Goal: Transaction & Acquisition: Purchase product/service

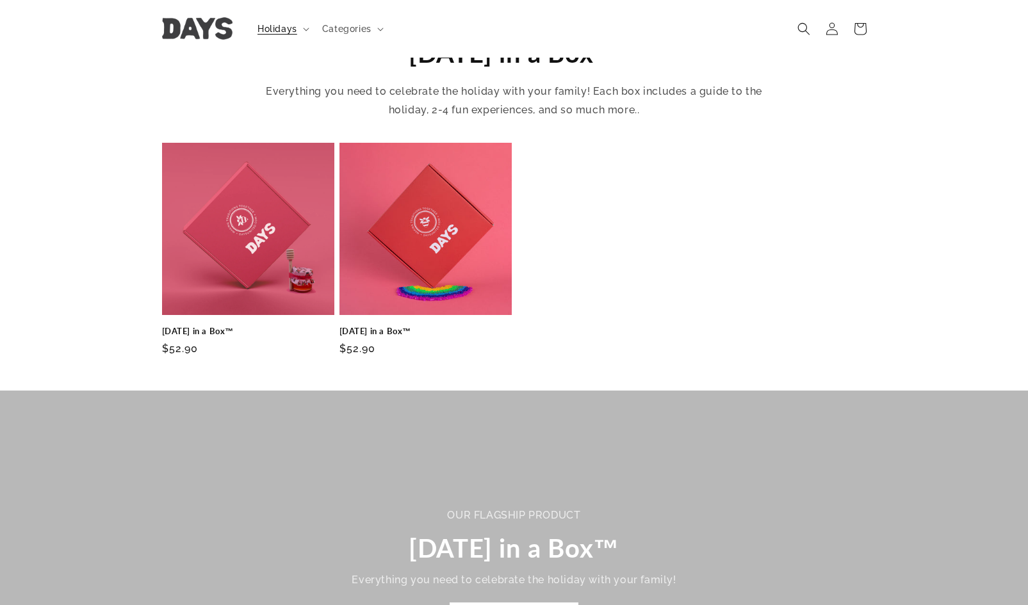
scroll to position [451, 0]
click at [227, 327] on link "[DATE] in a Box™" at bounding box center [248, 332] width 172 height 11
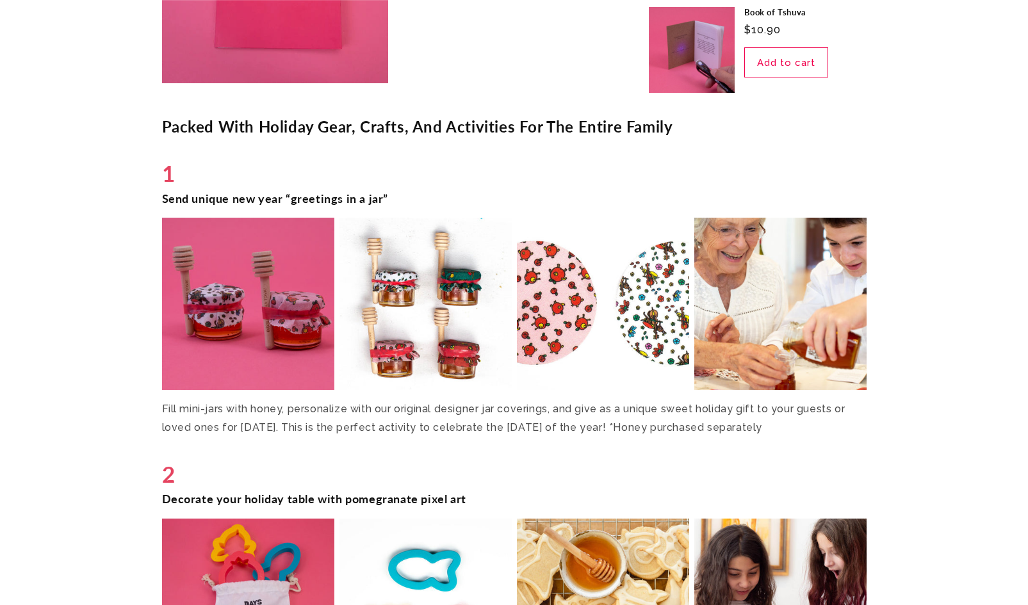
scroll to position [2112, 0]
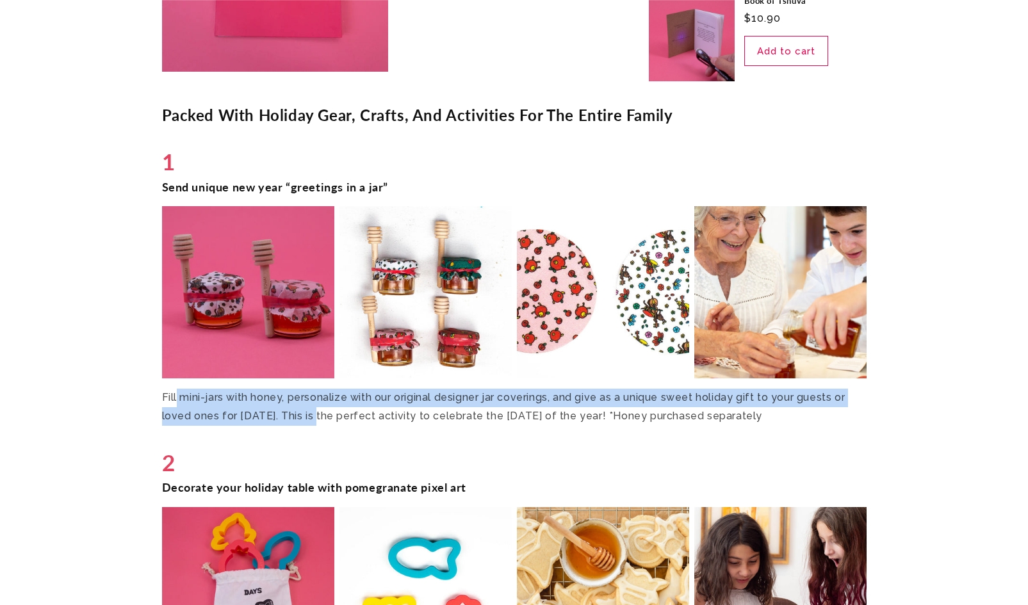
drag, startPoint x: 177, startPoint y: 402, endPoint x: 327, endPoint y: 420, distance: 150.3
click at [327, 420] on p "Fill mini-jars with honey, personalize with our original designer jar coverings…" at bounding box center [514, 407] width 705 height 37
drag, startPoint x: 327, startPoint y: 420, endPoint x: 159, endPoint y: 385, distance: 171.4
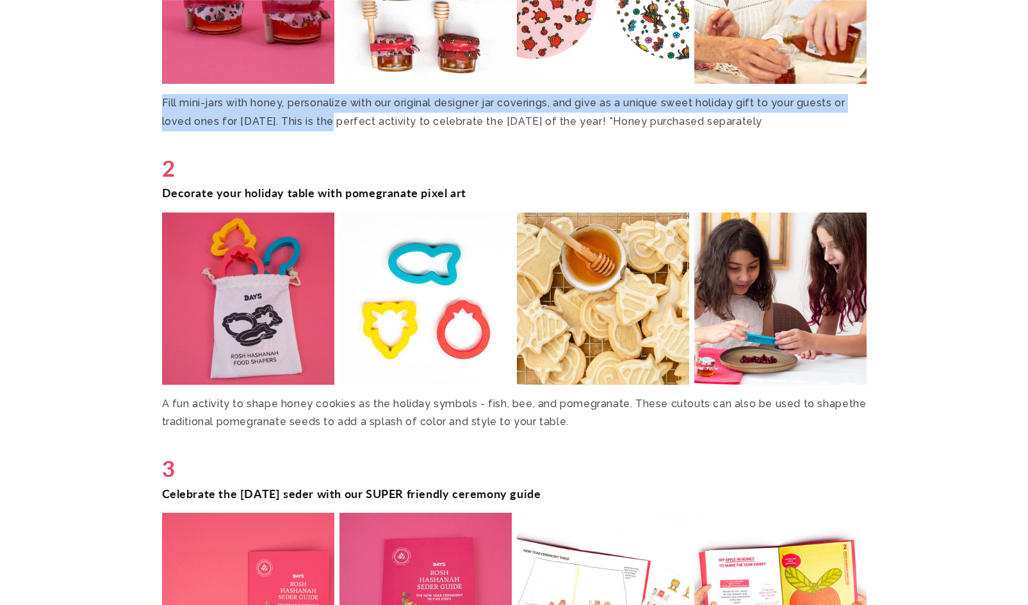
scroll to position [2407, 0]
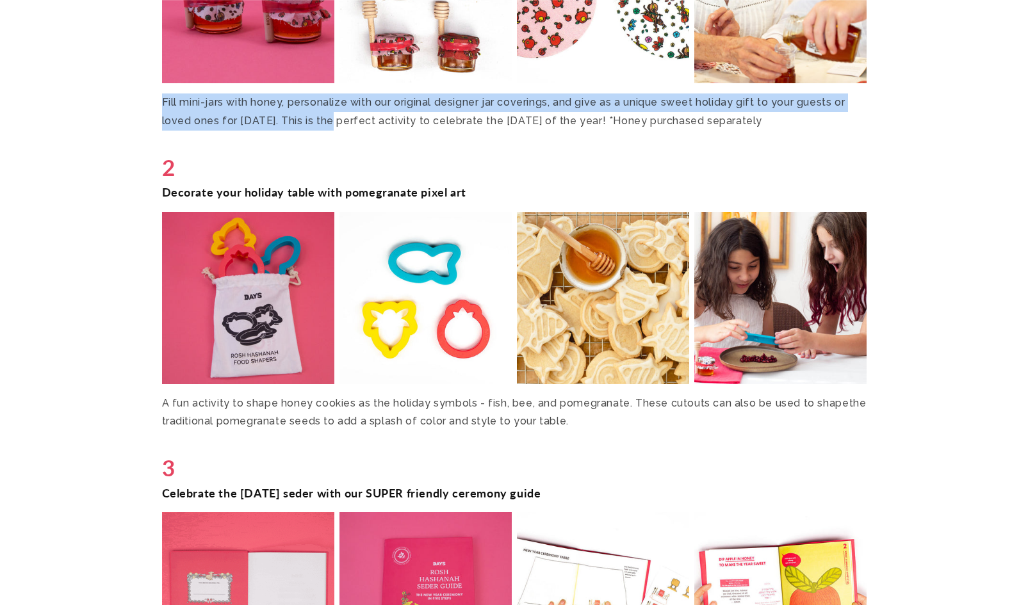
drag, startPoint x: 206, startPoint y: 432, endPoint x: 160, endPoint y: 406, distance: 52.8
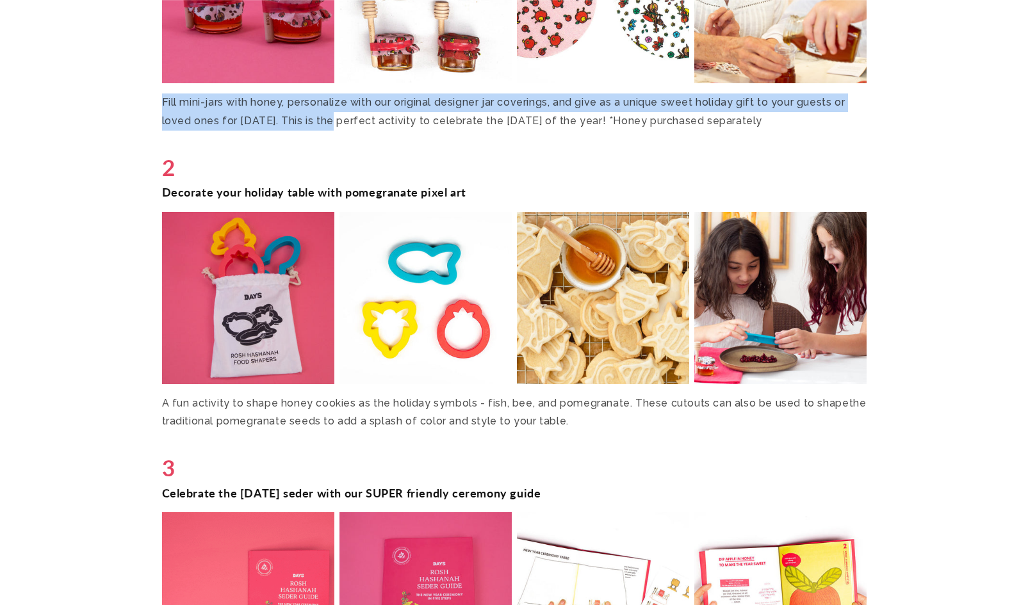
click at [170, 406] on p "A fun activity to shape honey cookies as the holiday symbols - fish, bee, and p…" at bounding box center [514, 413] width 705 height 37
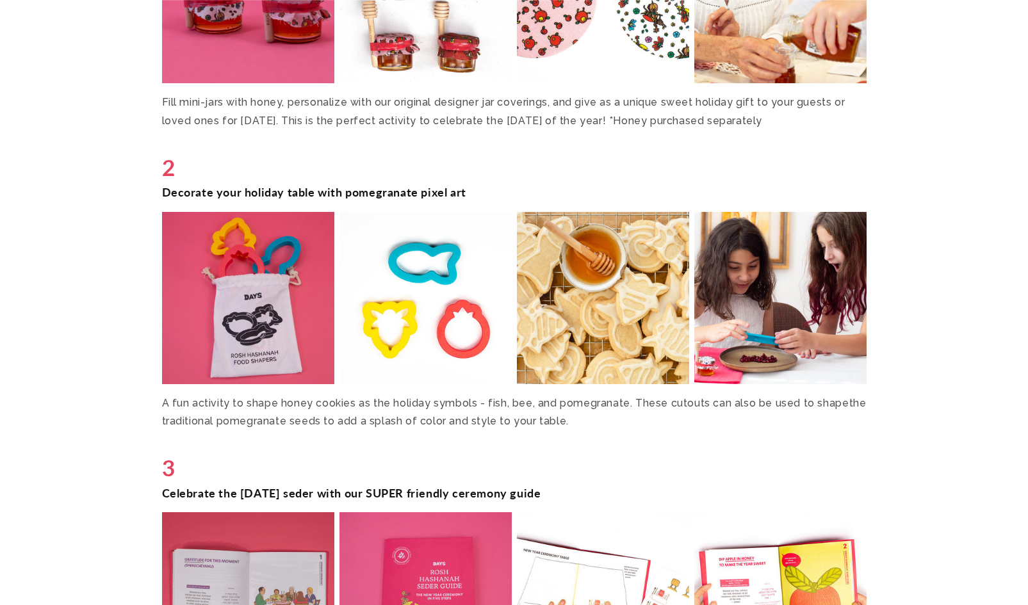
drag, startPoint x: 171, startPoint y: 395, endPoint x: 246, endPoint y: 434, distance: 84.5
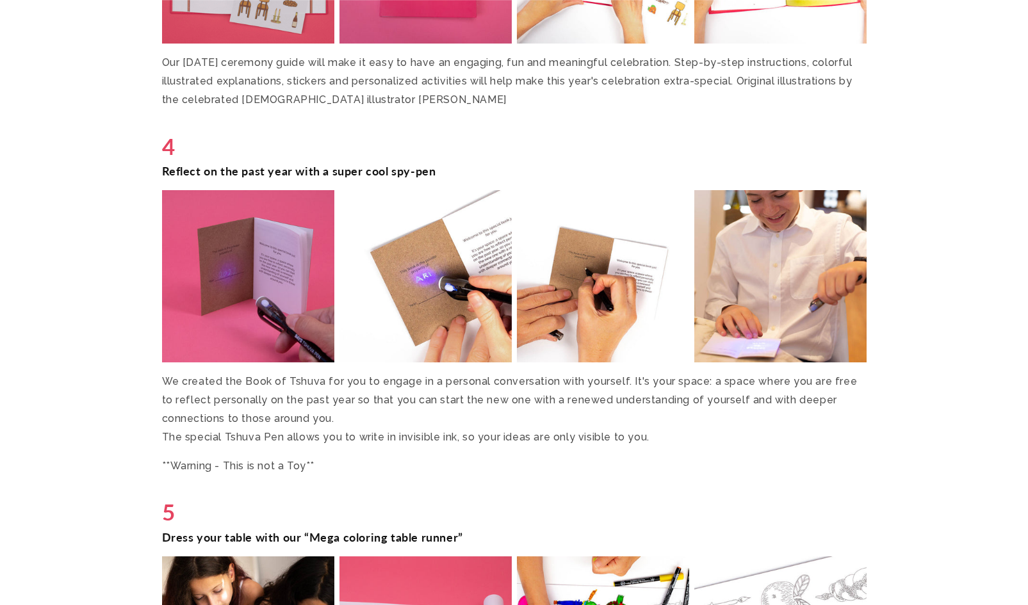
scroll to position [3052, 0]
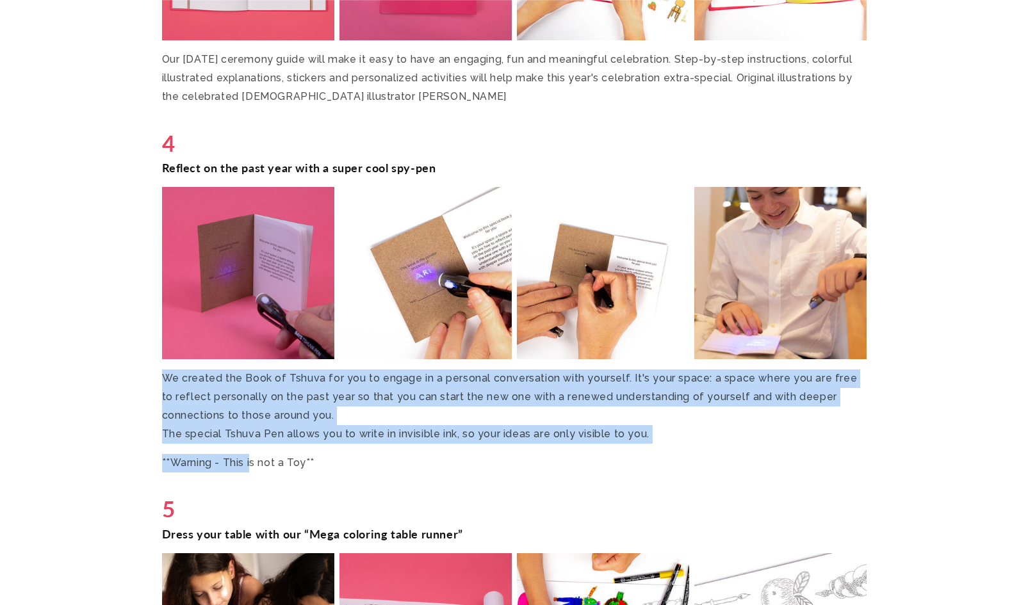
drag, startPoint x: 250, startPoint y: 467, endPoint x: 165, endPoint y: 369, distance: 129.9
click at [165, 369] on div "Packed With Holiday Gear, Crafts, And Activities For The Entire Family 1 Send u…" at bounding box center [514, 275] width 769 height 2220
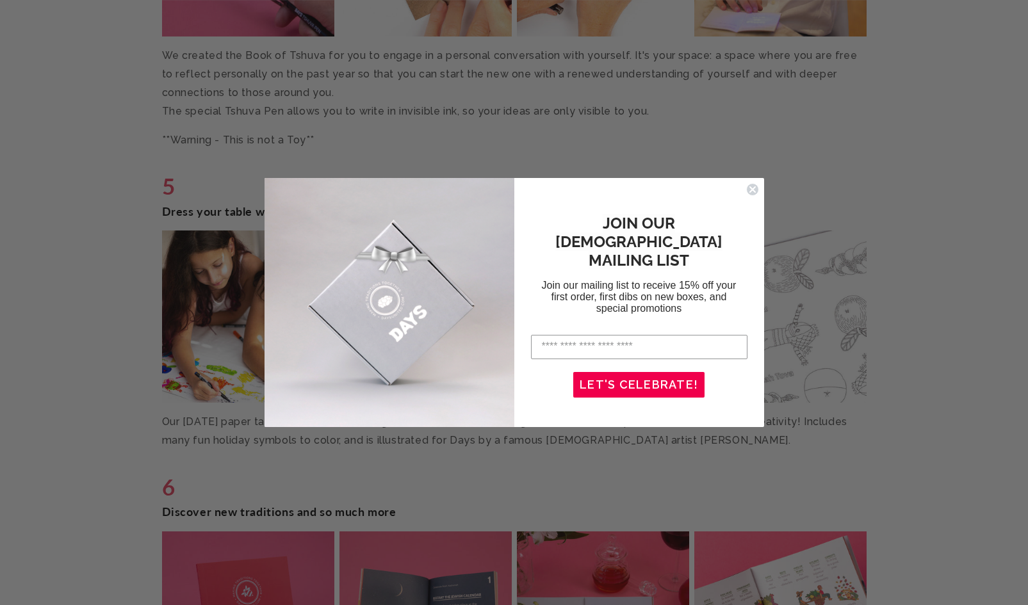
scroll to position [3377, 0]
click at [751, 192] on circle "Close dialog" at bounding box center [752, 189] width 12 height 12
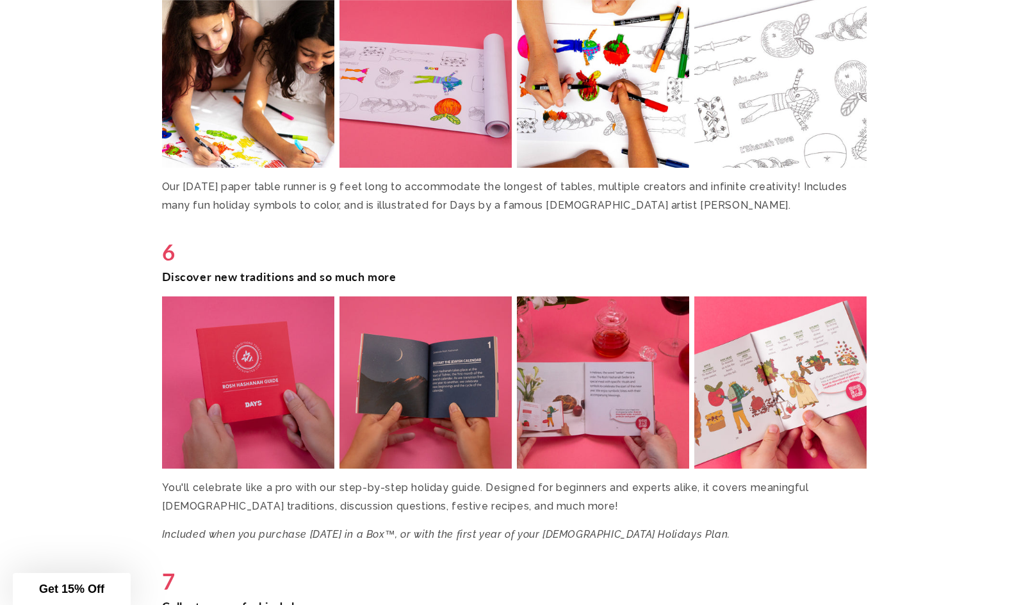
scroll to position [3611, 0]
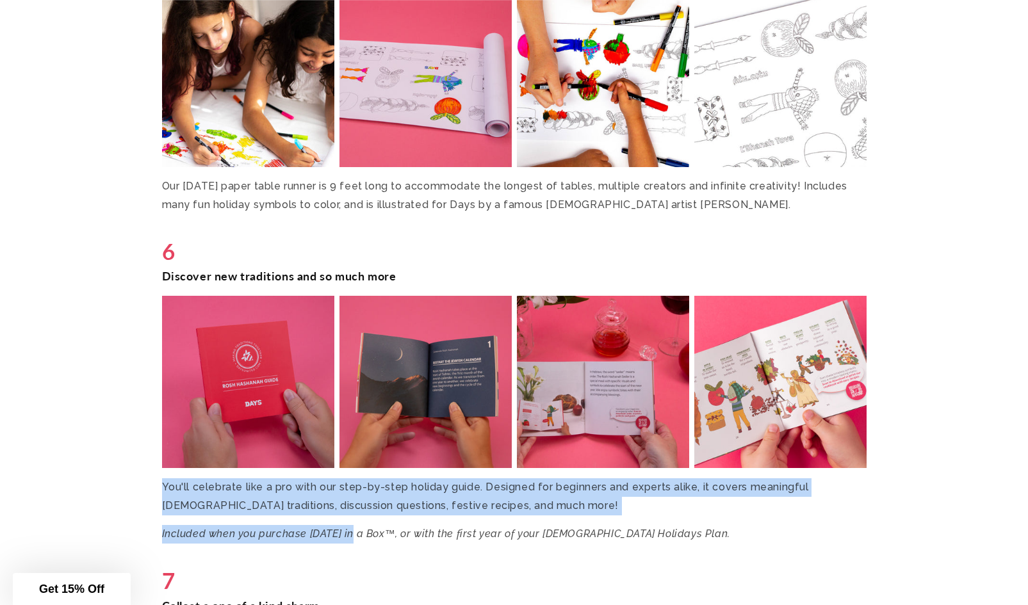
drag, startPoint x: 261, startPoint y: 503, endPoint x: 156, endPoint y: 481, distance: 107.9
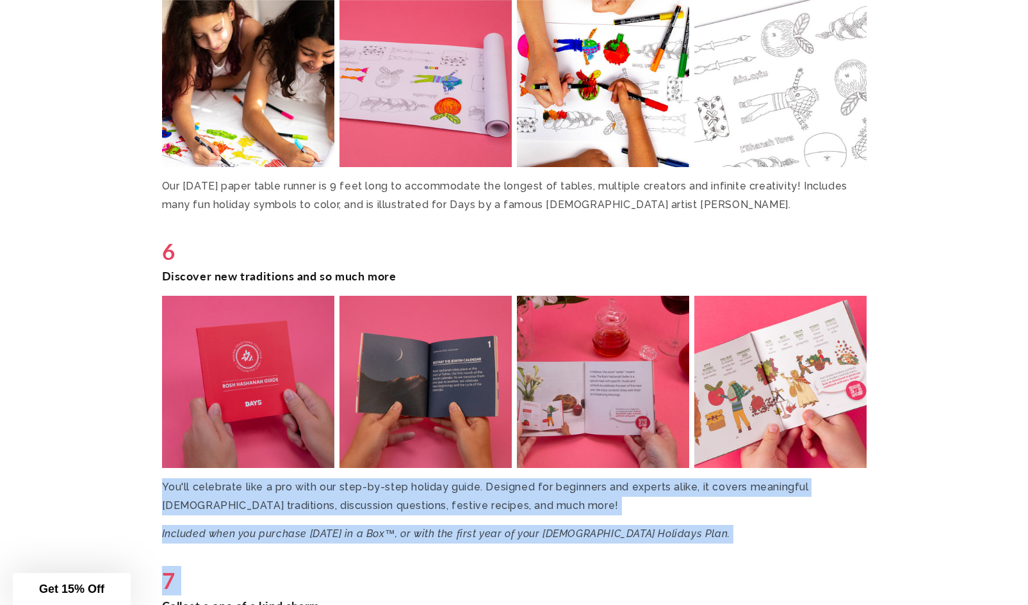
drag, startPoint x: 275, startPoint y: 549, endPoint x: 165, endPoint y: 476, distance: 131.7
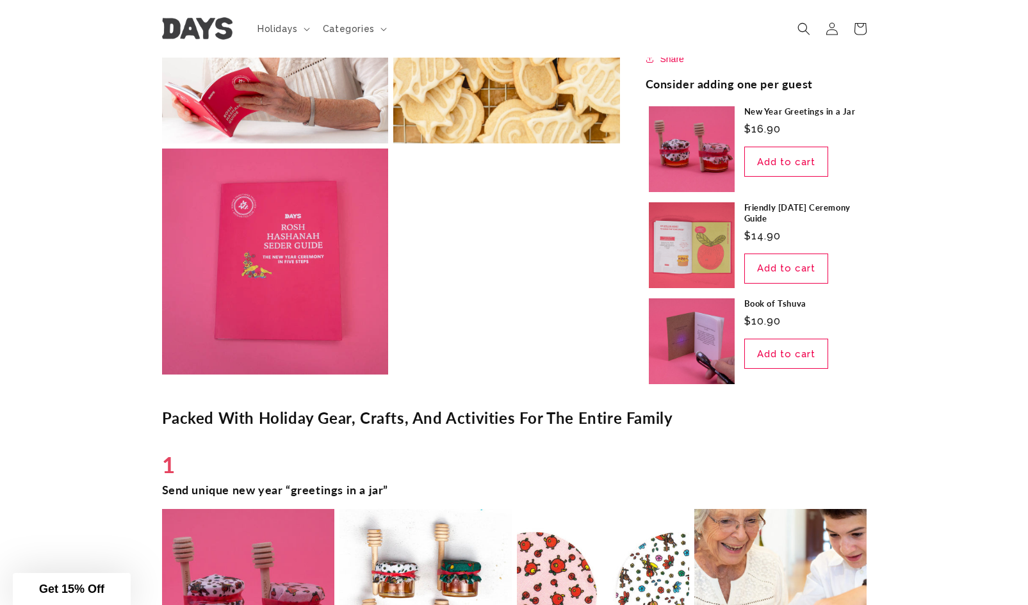
scroll to position [1756, 0]
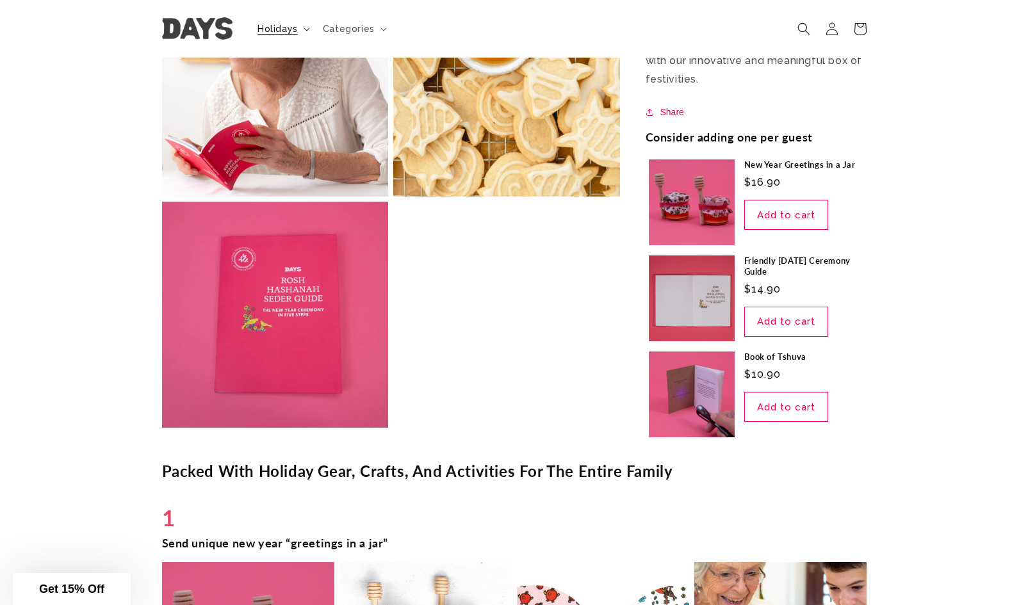
click at [270, 31] on span "Holidays" at bounding box center [278, 29] width 40 height 12
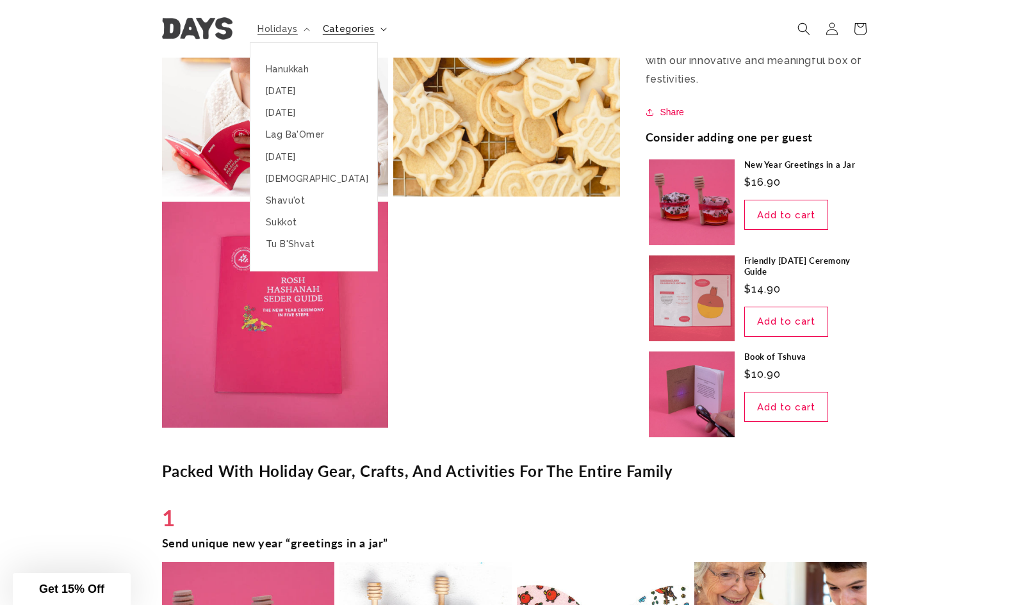
click at [330, 29] on span "Categories" at bounding box center [349, 29] width 52 height 12
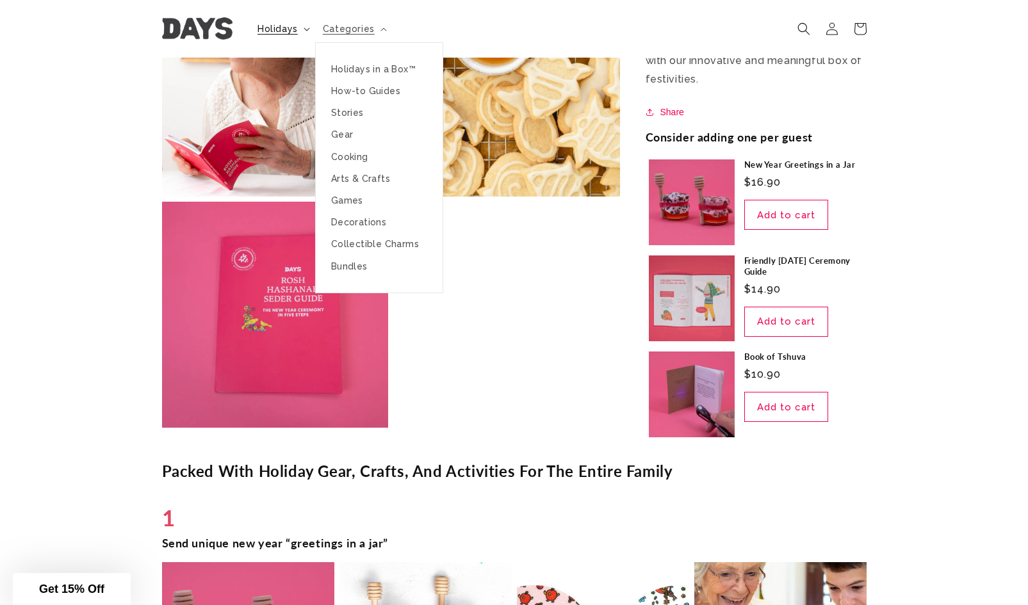
click at [286, 24] on span "Holidays" at bounding box center [278, 29] width 40 height 12
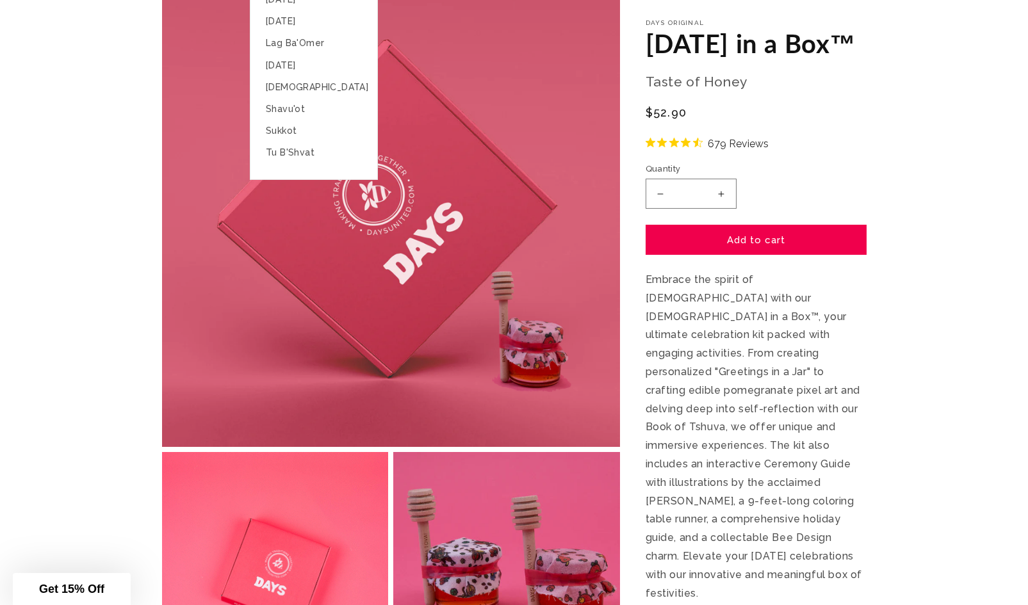
scroll to position [0, 0]
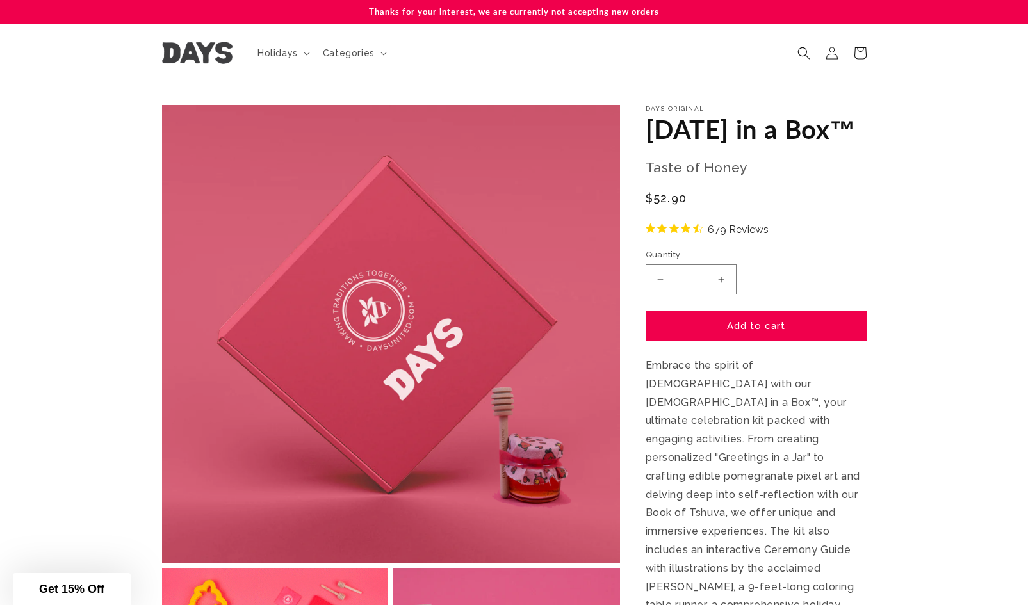
click at [204, 41] on link at bounding box center [197, 53] width 80 height 32
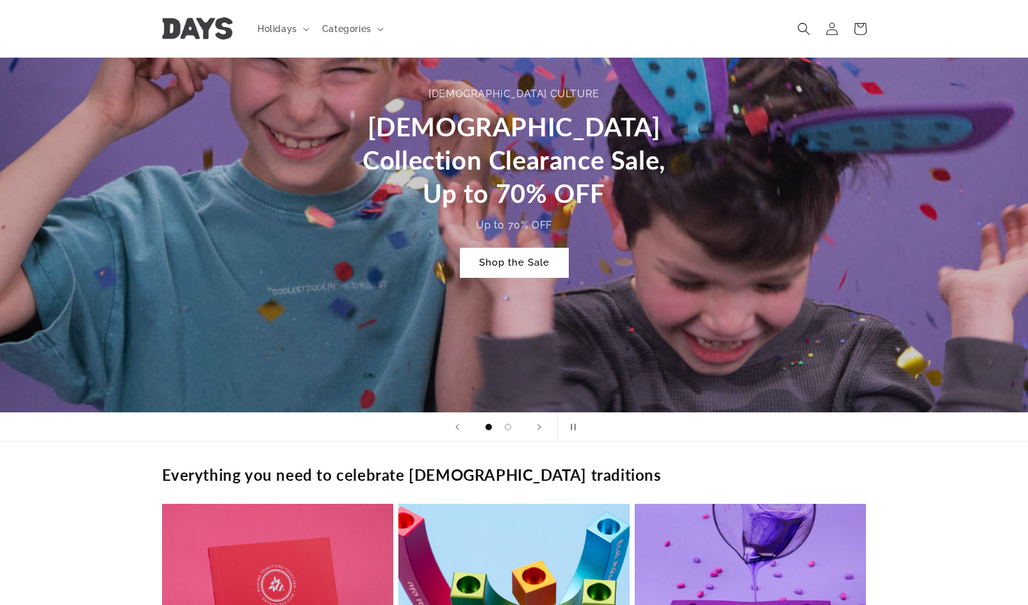
scroll to position [574, 0]
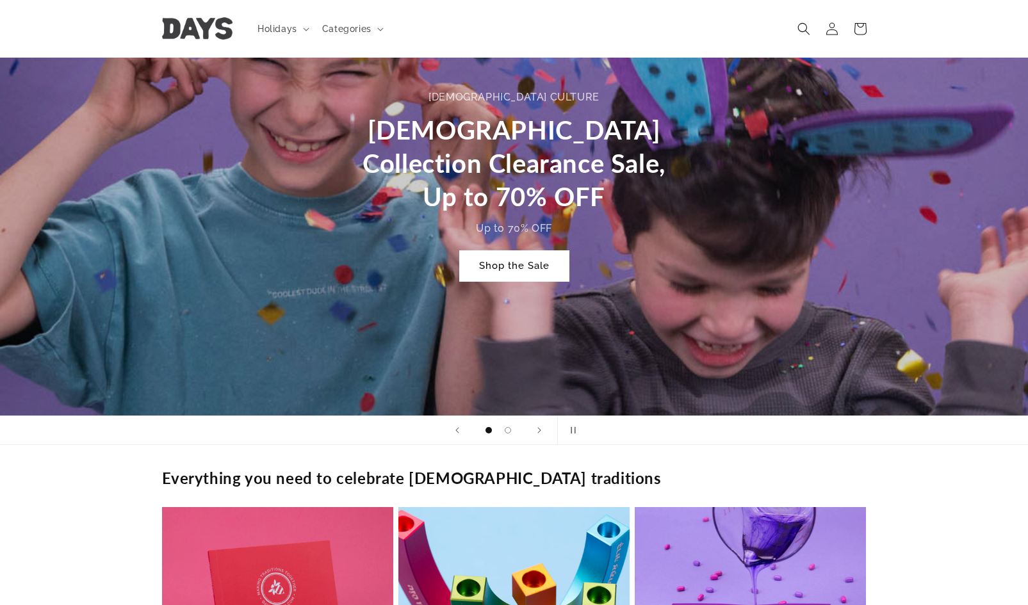
click at [498, 270] on link "Shop the Sale" at bounding box center [514, 266] width 109 height 30
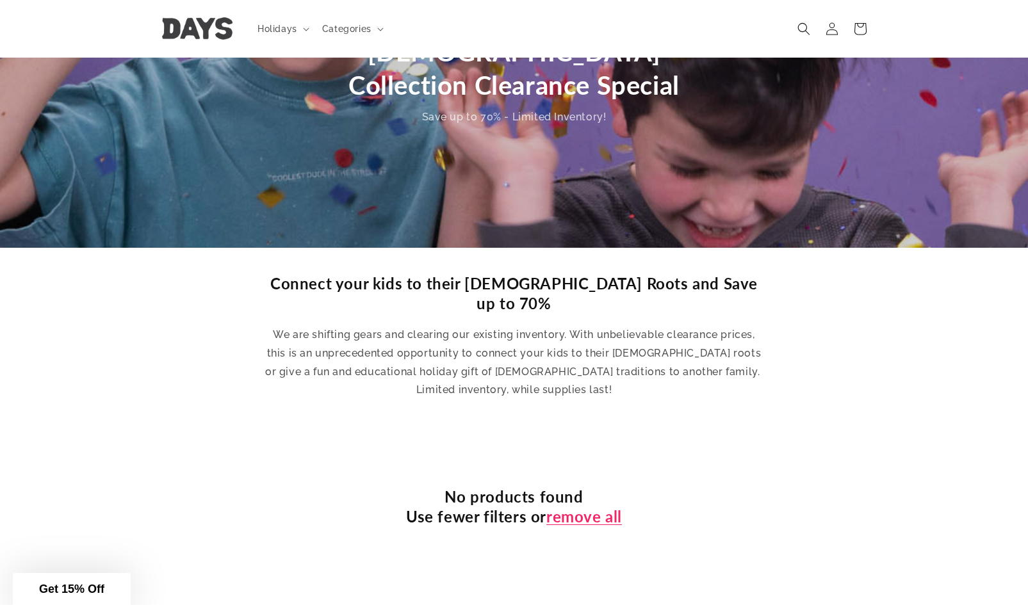
scroll to position [190, 0]
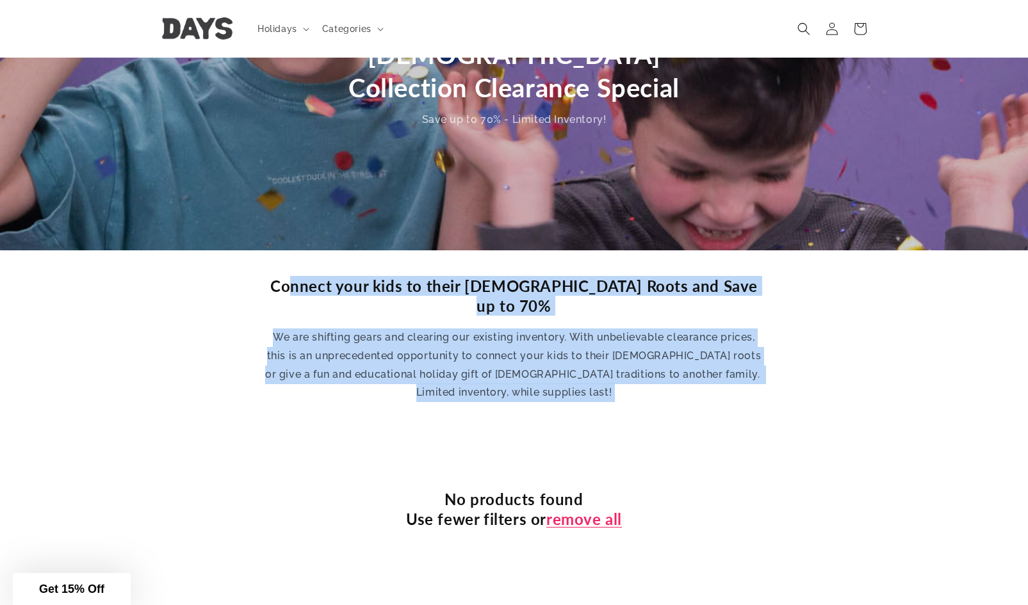
drag, startPoint x: 420, startPoint y: 391, endPoint x: 316, endPoint y: 283, distance: 150.0
click at [316, 283] on main "share the joy Jewish Collection Clearance Special Save up to 70% - Limited Inve…" at bounding box center [514, 270] width 1028 height 757
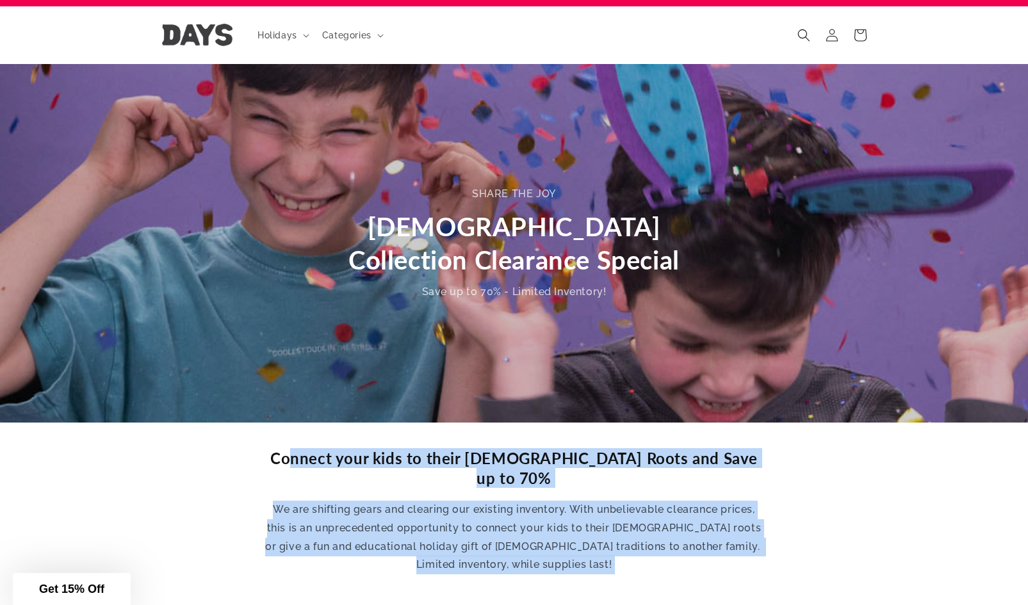
scroll to position [0, 0]
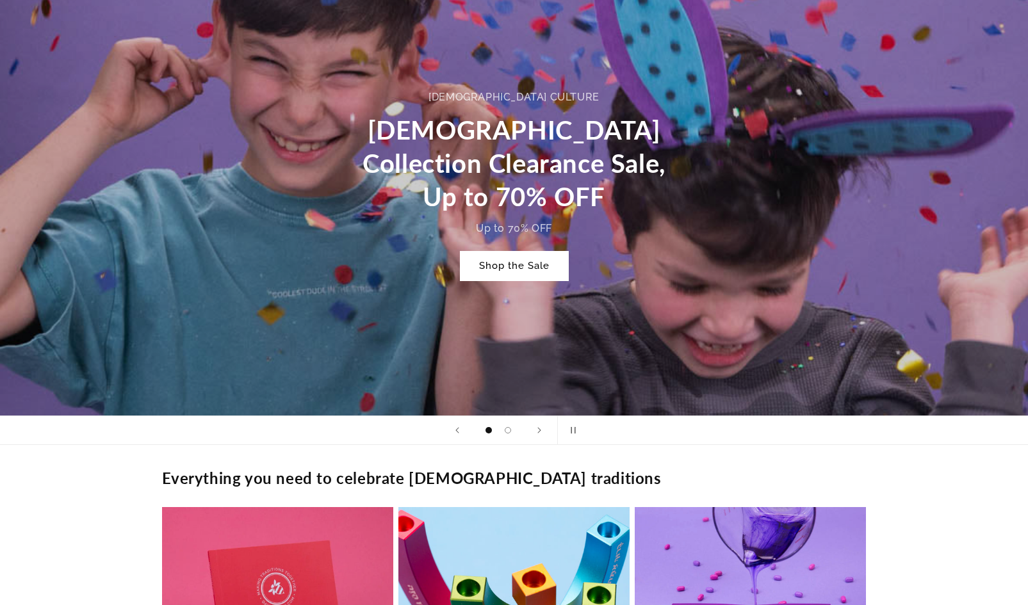
click at [44, 21] on div "[DEMOGRAPHIC_DATA] CULTURE [DEMOGRAPHIC_DATA] Collection Clearance Sale, Up to …" at bounding box center [514, 185] width 1028 height 461
